Goal: Complete application form

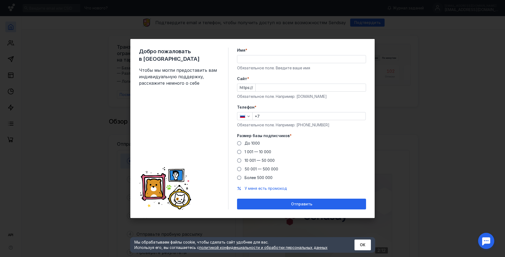
click at [30, 103] on div "Добро пожаловать в Sendsay Чтобы мы могли предоставить вам индивидуальную подде…" at bounding box center [252, 128] width 505 height 257
click at [259, 63] on div at bounding box center [301, 59] width 129 height 8
click at [260, 60] on input "Имя *" at bounding box center [301, 59] width 128 height 8
type input "кпфцуп"
click at [263, 90] on input "Cайт *" at bounding box center [311, 88] width 110 height 8
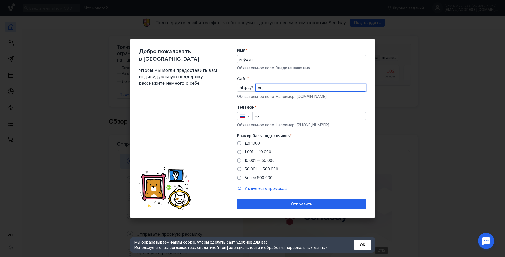
type input "ф"
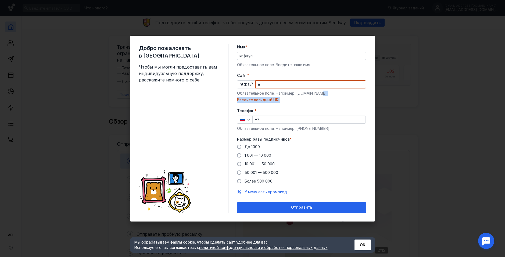
drag, startPoint x: 296, startPoint y: 97, endPoint x: 324, endPoint y: 96, distance: 27.7
click at [324, 96] on div "Обязательное поле. Например: [DOMAIN_NAME]" at bounding box center [301, 93] width 129 height 5
click at [322, 95] on div "Обязательное поле. Например: [DOMAIN_NAME]" at bounding box center [301, 93] width 129 height 5
drag, startPoint x: 321, startPoint y: 94, endPoint x: 297, endPoint y: 95, distance: 23.5
click at [297, 95] on div "Обязательное поле. Например: [DOMAIN_NAME]" at bounding box center [301, 93] width 129 height 5
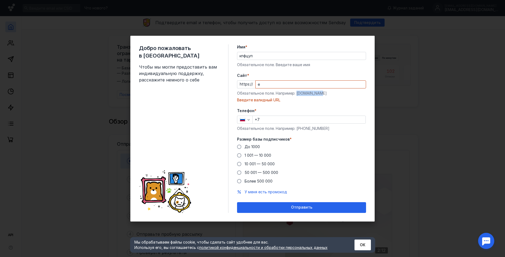
copy div "[DOMAIN_NAME]"
drag, startPoint x: 248, startPoint y: 86, endPoint x: 226, endPoint y: 87, distance: 22.3
click at [226, 87] on div "Добро пожаловать в Sendsay Чтобы мы могли предоставить вам индивидуальную подде…" at bounding box center [252, 129] width 244 height 186
paste input "[DOMAIN_NAME]"
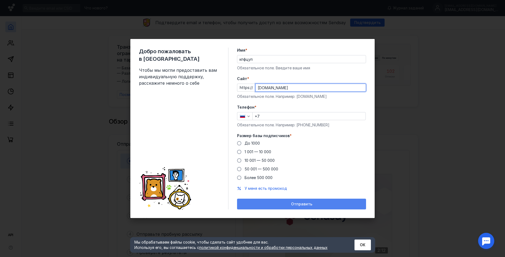
type input "[DOMAIN_NAME]"
click at [305, 206] on span "Отправить" at bounding box center [301, 204] width 21 height 5
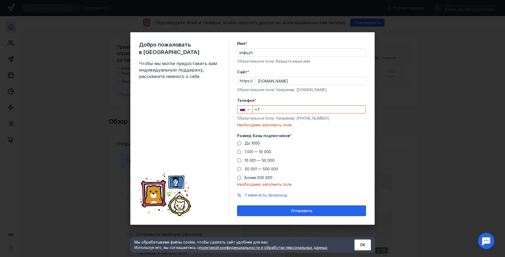
drag, startPoint x: 297, startPoint y: 117, endPoint x: 335, endPoint y: 116, distance: 37.6
click at [335, 116] on div "Обязательное поле. Например: [PHONE_NUMBER]" at bounding box center [301, 118] width 129 height 5
click at [288, 109] on input "+7" at bounding box center [309, 110] width 113 height 8
paste input "text"
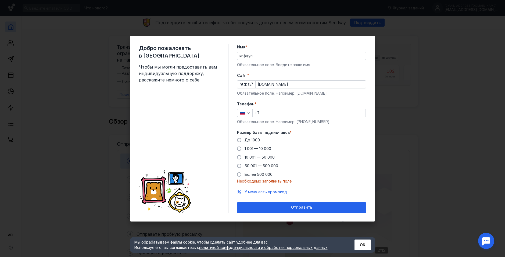
drag, startPoint x: 301, startPoint y: 121, endPoint x: 337, endPoint y: 120, distance: 36.3
click at [337, 120] on div "Обязательное поле. Например: [PHONE_NUMBER]" at bounding box center [301, 121] width 129 height 5
copy div "987 654 32 10"
click at [278, 111] on input "+7" at bounding box center [309, 113] width 113 height 8
paste input "[PHONE_NUMBER]"
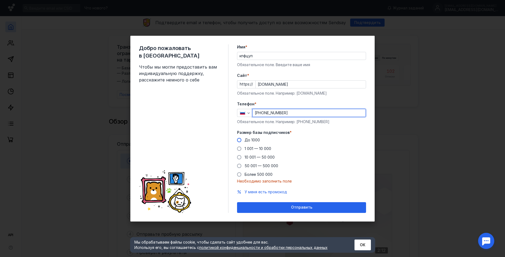
type input "[PHONE_NUMBER]"
click at [241, 139] on label "До 1000" at bounding box center [248, 139] width 23 height 5
click at [0, 0] on input "До 1000" at bounding box center [0, 0] width 0 height 0
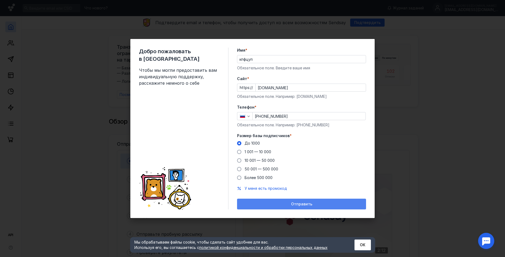
click at [279, 202] on div "Отправить" at bounding box center [302, 204] width 124 height 5
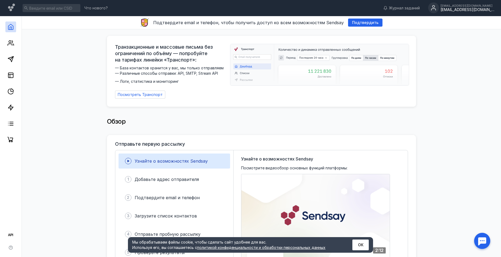
click at [439, 8] on circle at bounding box center [433, 7] width 11 height 11
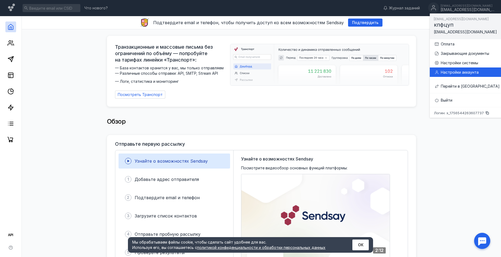
click at [450, 75] on div "Настройки аккаунта" at bounding box center [467, 71] width 66 height 9
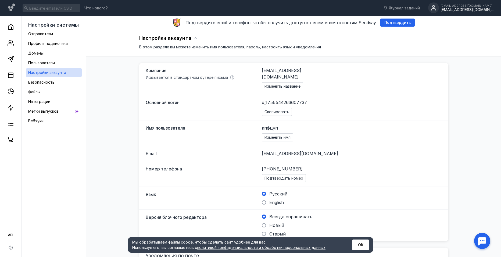
click at [435, 7] on icon at bounding box center [433, 6] width 2 height 2
